Goal: Check status: Check status

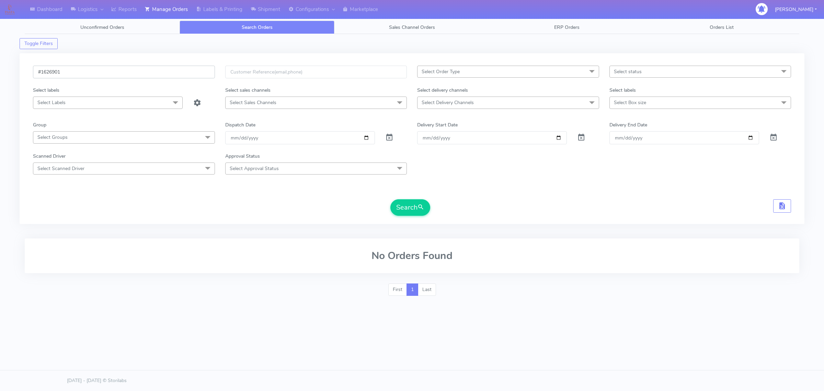
drag, startPoint x: 0, startPoint y: 0, endPoint x: 154, endPoint y: 76, distance: 171.3
click at [154, 76] on input "#1626901" at bounding box center [124, 72] width 182 height 13
click at [401, 212] on button "Search" at bounding box center [410, 207] width 40 height 16
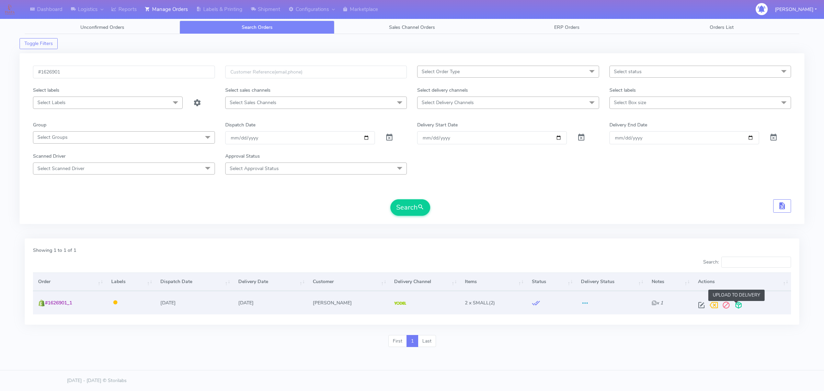
click at [737, 303] on span at bounding box center [738, 306] width 12 height 7
drag, startPoint x: 76, startPoint y: 303, endPoint x: 48, endPoint y: 304, distance: 27.2
click at [48, 304] on td "#1626901_1" at bounding box center [69, 302] width 73 height 23
copy span "1626901_1"
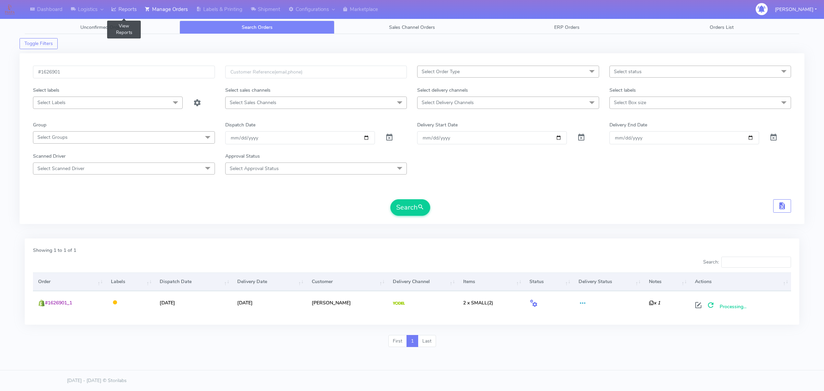
click at [134, 9] on link "Reports" at bounding box center [124, 9] width 34 height 19
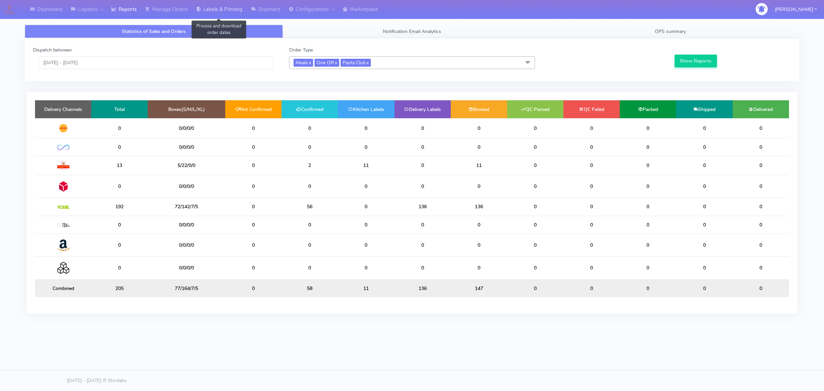
click at [211, 9] on link "Labels & Printing" at bounding box center [219, 9] width 55 height 19
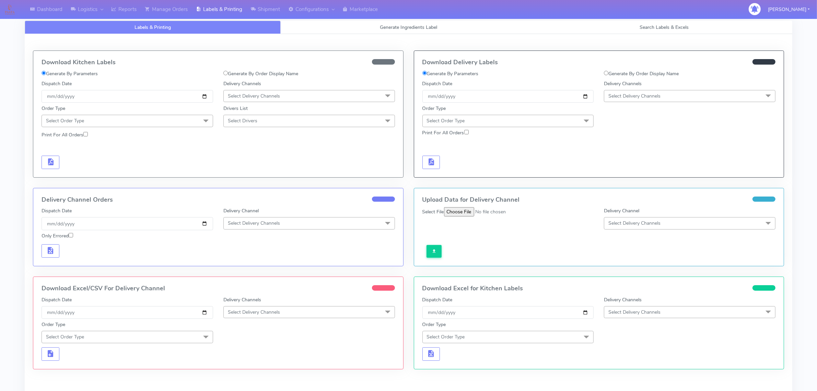
click at [610, 72] on label "Generate By Order Display Name" at bounding box center [641, 73] width 75 height 7
click at [609, 72] on input "Generate By Order Display Name" at bounding box center [606, 73] width 4 height 4
radio input "true"
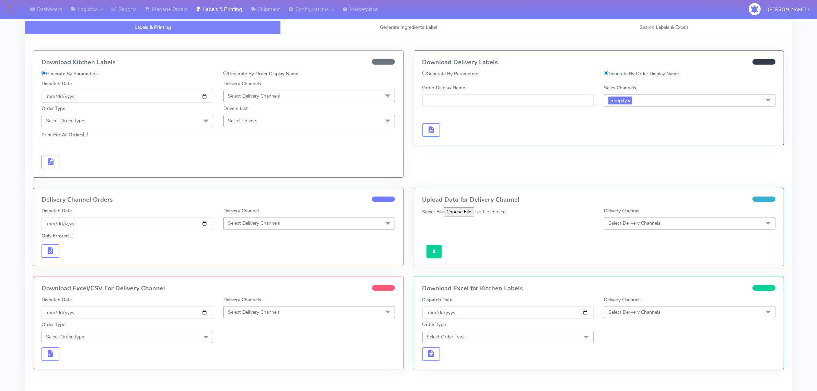
click at [519, 108] on div at bounding box center [599, 122] width 364 height 30
click at [517, 105] on input "Order Display Name" at bounding box center [508, 100] width 172 height 13
paste input "1626901_1"
click at [437, 131] on button "button" at bounding box center [431, 129] width 18 height 13
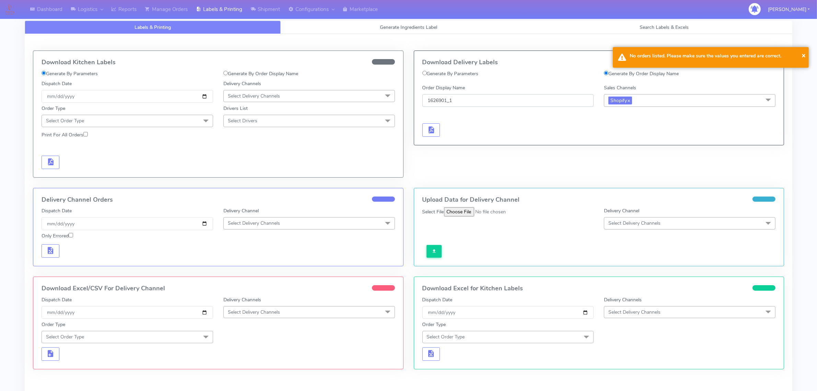
click at [429, 103] on input "1626901_1" at bounding box center [508, 100] width 172 height 13
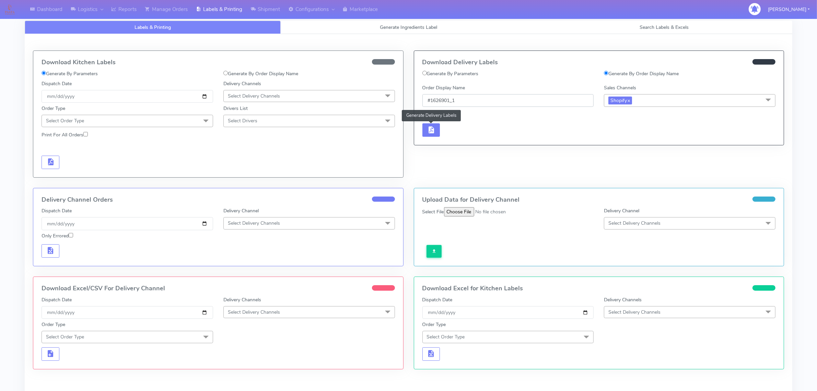
type input "#1626901_1"
click at [428, 131] on span "button" at bounding box center [431, 131] width 8 height 7
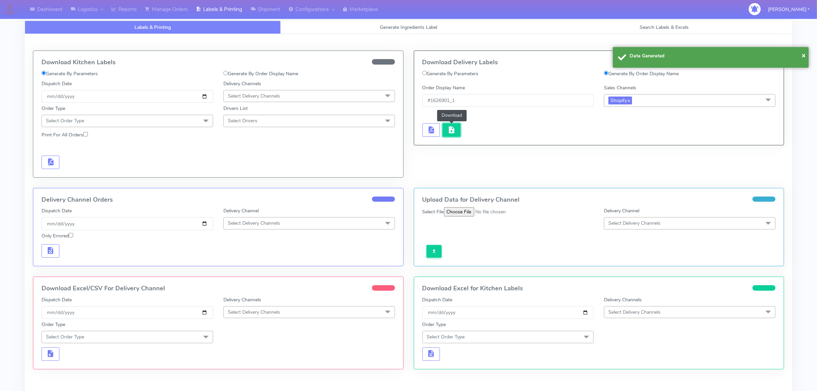
click at [451, 128] on span "button" at bounding box center [452, 131] width 8 height 7
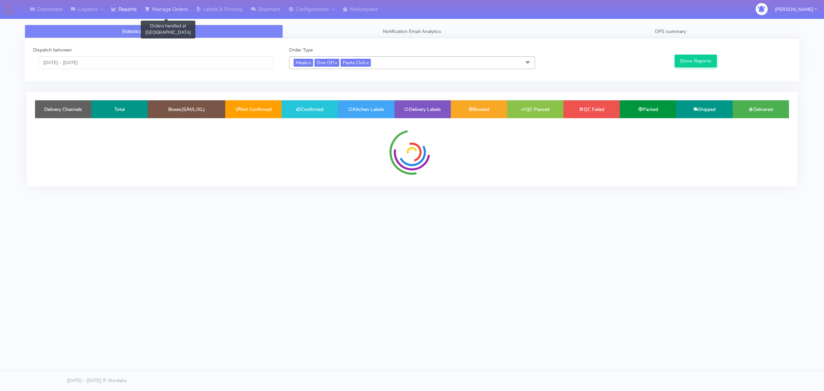
click at [169, 15] on link "Manage Orders" at bounding box center [166, 9] width 51 height 19
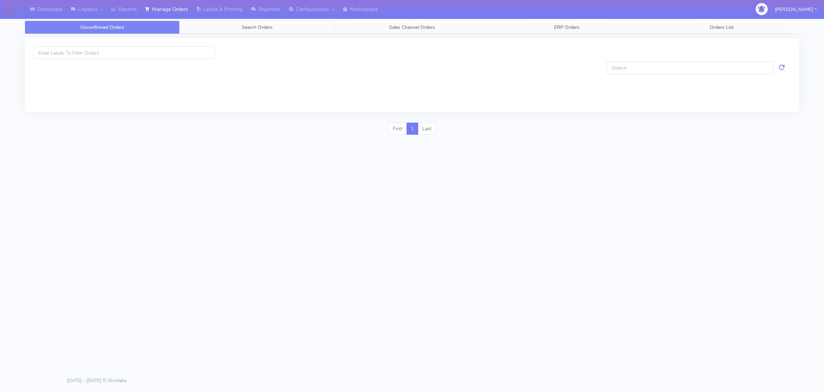
click at [219, 27] on link "Search Orders" at bounding box center [256, 27] width 155 height 13
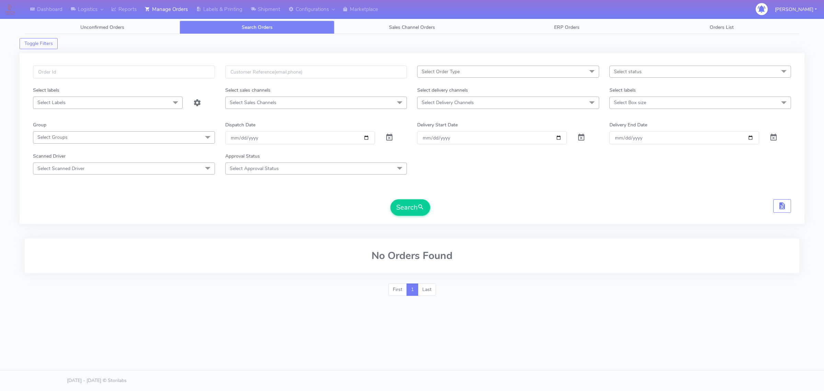
click at [438, 77] on span "Select Order Type" at bounding box center [508, 72] width 182 height 12
click at [438, 129] on div "ATAVI" at bounding box center [508, 129] width 174 height 7
checkbox input "true"
click at [668, 66] on span "Select status" at bounding box center [700, 72] width 182 height 12
click at [629, 128] on div "Confirmed" at bounding box center [700, 129] width 174 height 7
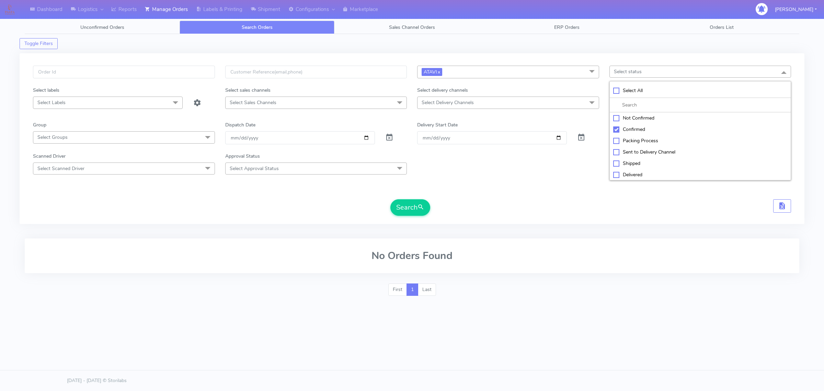
checkbox input "true"
click at [613, 119] on div "Not Confirmed" at bounding box center [700, 118] width 174 height 7
checkbox input "true"
click at [614, 142] on div "Packing Process" at bounding box center [700, 141] width 174 height 7
checkbox input "true"
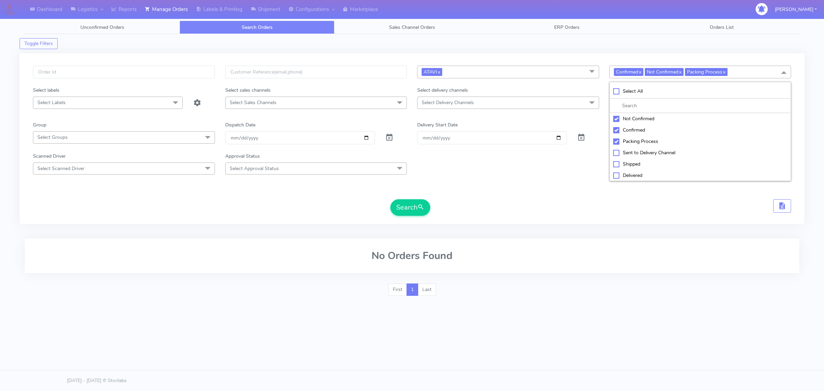
click at [599, 160] on div "Scanned Driver Select Scanned Driver Select All Test Driver Mohibur R Chaudhry …" at bounding box center [412, 163] width 768 height 22
click at [548, 105] on span "Select Delivery Channels" at bounding box center [508, 102] width 182 height 12
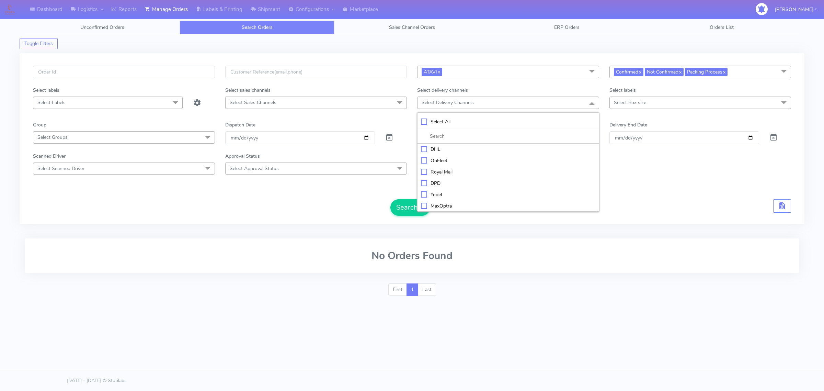
click at [440, 195] on div "Yodel" at bounding box center [508, 194] width 174 height 7
checkbox input "true"
click at [658, 114] on form "ATAVI x Select All MEALS ATAVI One Off Pasta Club Gift Kit Event Unknown QCOM C…" at bounding box center [412, 141] width 758 height 151
click at [425, 215] on button "Search" at bounding box center [410, 208] width 40 height 16
